Goal: Transaction & Acquisition: Purchase product/service

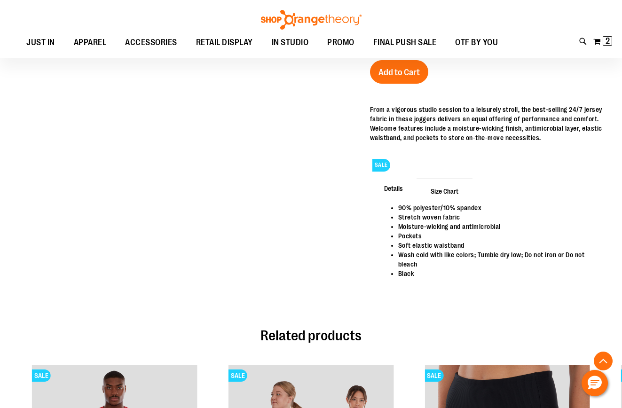
scroll to position [440, 0]
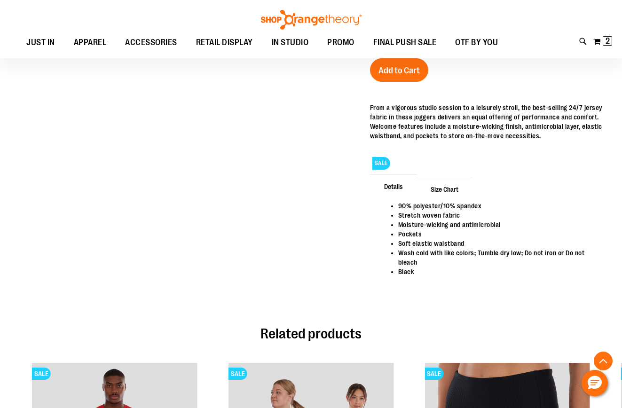
click at [453, 191] on span "Size Chart" at bounding box center [445, 189] width 56 height 24
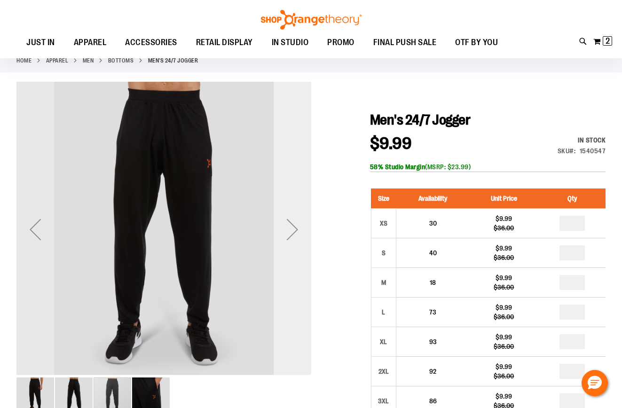
scroll to position [66, 0]
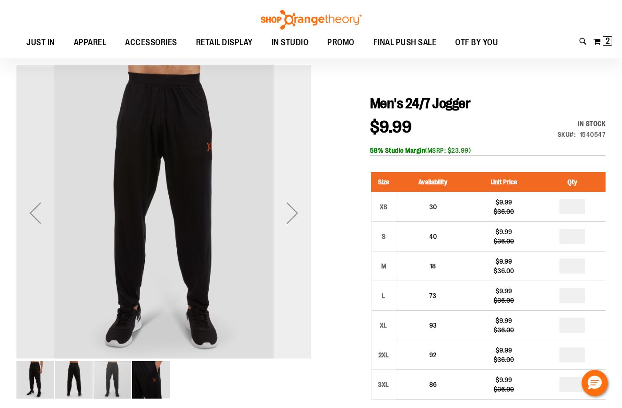
click at [286, 229] on div "Next" at bounding box center [293, 213] width 38 height 38
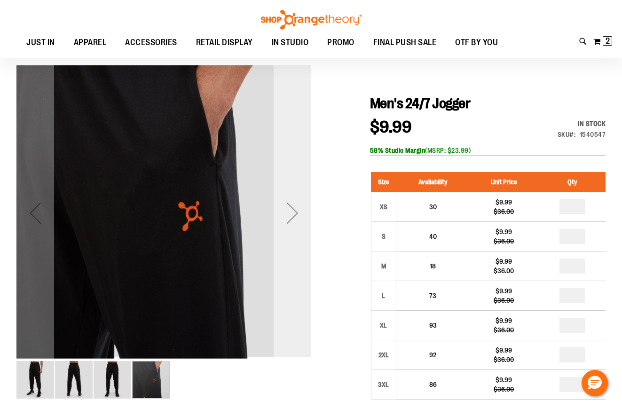
click at [288, 217] on div "Next" at bounding box center [293, 213] width 38 height 38
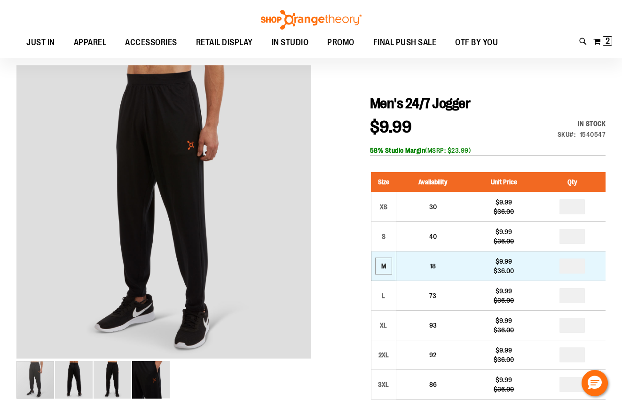
click at [390, 269] on div "M" at bounding box center [384, 266] width 14 height 14
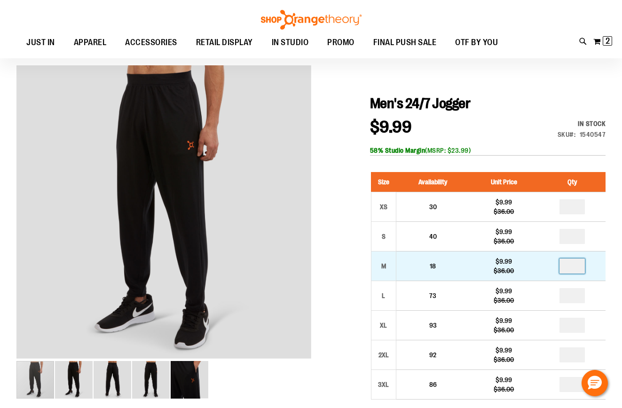
click at [580, 264] on input "number" at bounding box center [572, 266] width 25 height 15
type input "*"
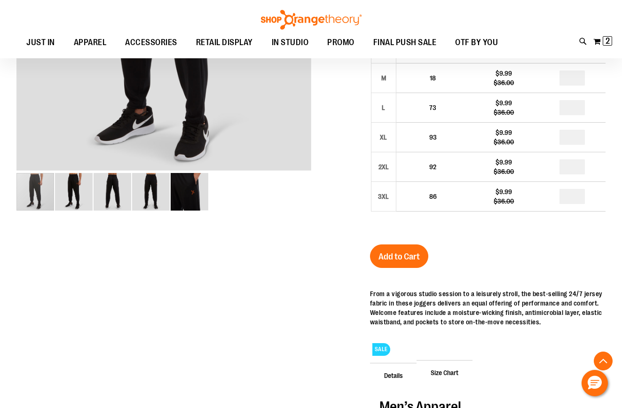
click at [410, 266] on button "Add to Cart" at bounding box center [399, 257] width 58 height 24
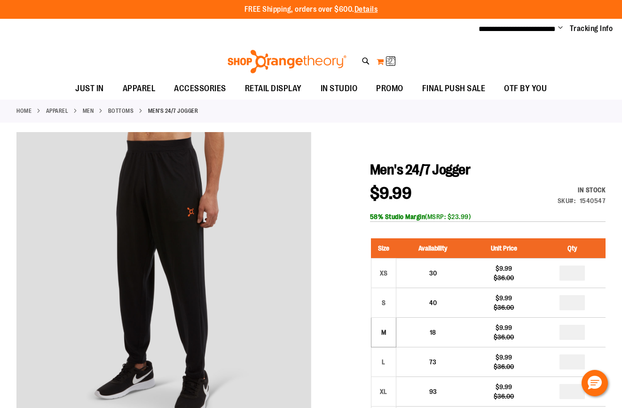
click at [384, 61] on button "My Cart 2 2 items" at bounding box center [386, 61] width 20 height 15
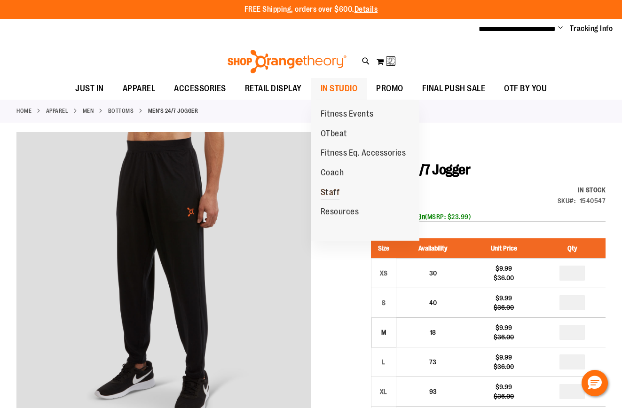
click at [333, 188] on span "Staff" at bounding box center [330, 194] width 19 height 12
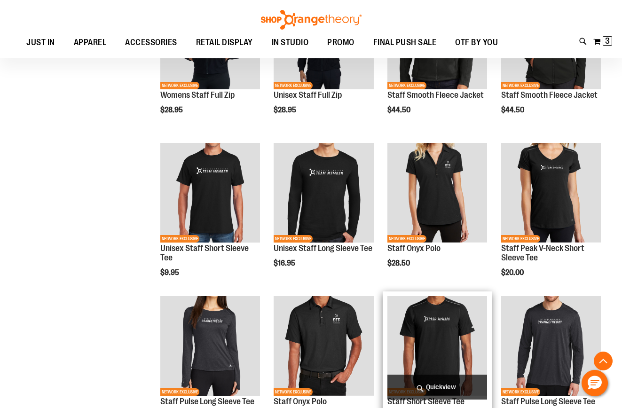
scroll to position [540, 0]
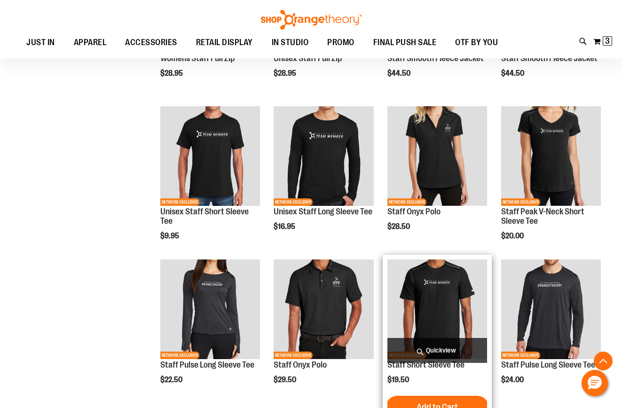
type input "**********"
click at [433, 305] on img "product" at bounding box center [438, 310] width 100 height 100
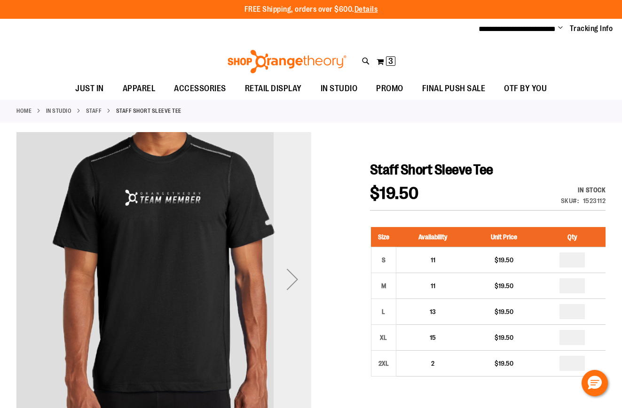
type input "**********"
click at [298, 287] on div "Next" at bounding box center [293, 280] width 38 height 38
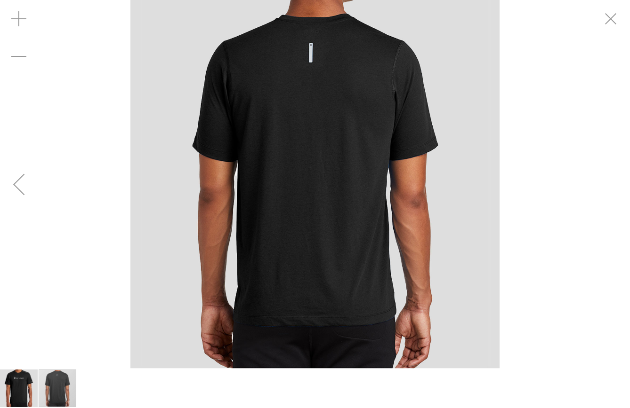
drag, startPoint x: 598, startPoint y: 17, endPoint x: 460, endPoint y: 107, distance: 164.6
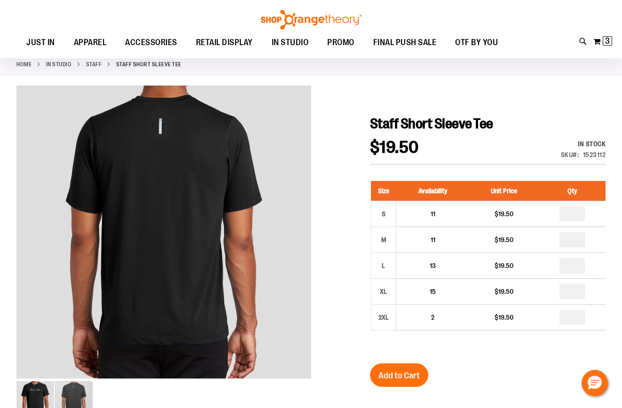
scroll to position [94, 0]
